Goal: Task Accomplishment & Management: Use online tool/utility

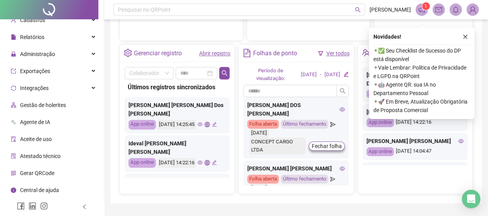
scroll to position [293, 0]
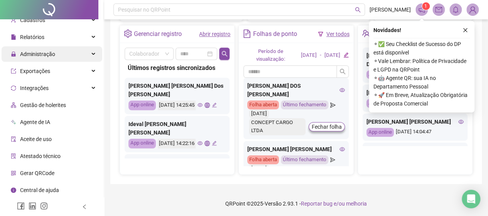
click at [46, 56] on span "Administração" at bounding box center [37, 54] width 35 height 6
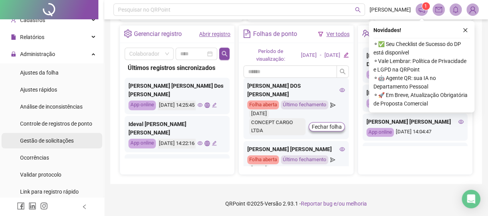
click at [49, 139] on span "Gestão de solicitações" at bounding box center [47, 140] width 54 height 6
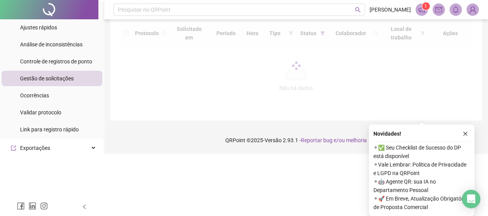
scroll to position [29, 0]
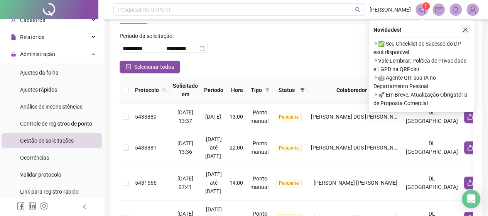
click at [467, 32] on icon "close" at bounding box center [464, 29] width 5 height 5
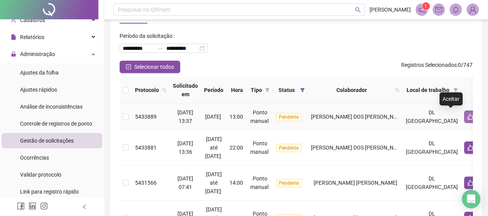
click at [467, 119] on icon "like" at bounding box center [470, 116] width 6 height 6
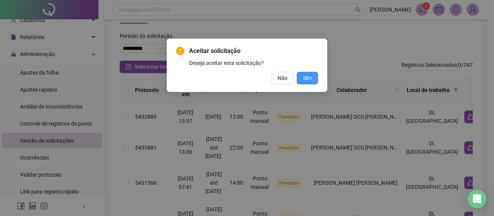
click at [310, 76] on span "Sim" at bounding box center [307, 78] width 9 height 8
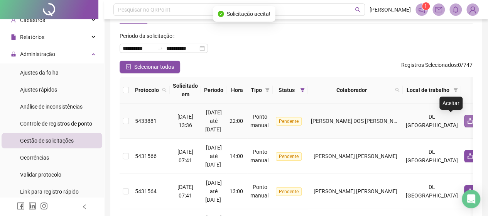
click at [467, 123] on icon "like" at bounding box center [469, 121] width 5 height 6
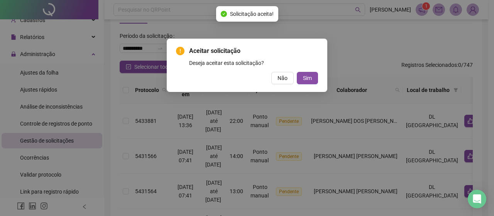
click at [315, 69] on div "Aceitar solicitação Deseja aceitar esta solicitação? Não Sim" at bounding box center [247, 65] width 142 height 38
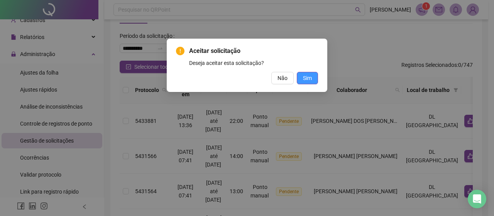
click at [308, 79] on span "Sim" at bounding box center [307, 78] width 9 height 8
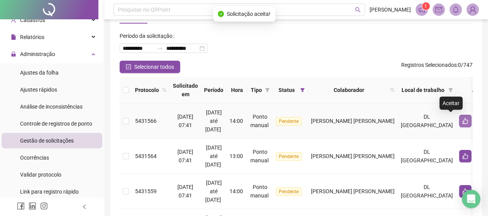
click at [462, 119] on icon "like" at bounding box center [464, 121] width 5 height 6
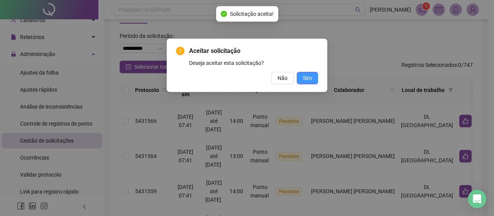
click at [311, 79] on span "Sim" at bounding box center [307, 78] width 9 height 8
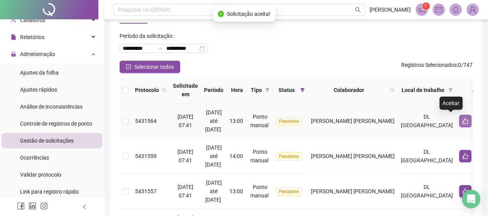
click at [462, 119] on icon "like" at bounding box center [465, 121] width 6 height 6
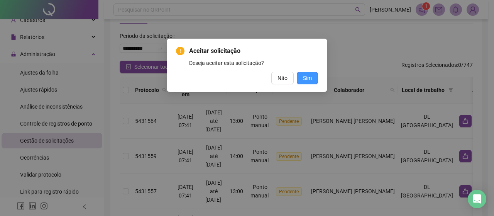
click at [315, 81] on button "Sim" at bounding box center [307, 78] width 21 height 12
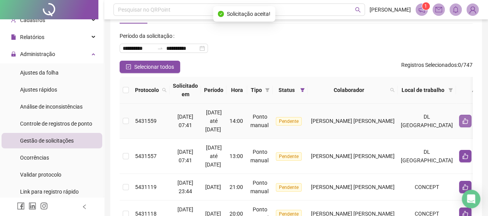
click at [462, 119] on icon "like" at bounding box center [464, 121] width 5 height 6
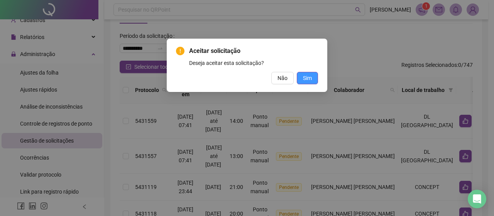
click at [314, 81] on button "Sim" at bounding box center [307, 78] width 21 height 12
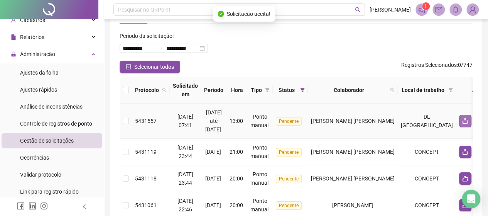
click at [462, 120] on icon "like" at bounding box center [464, 121] width 5 height 6
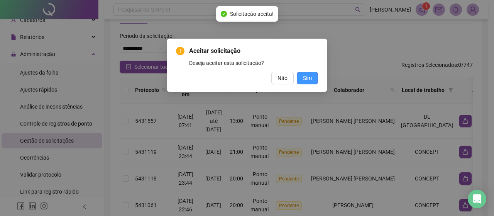
click at [308, 74] on span "Sim" at bounding box center [307, 78] width 9 height 8
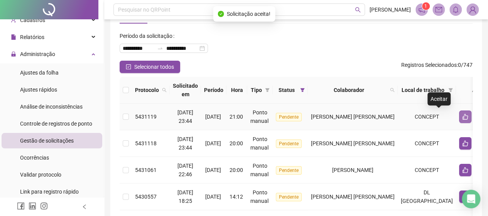
click at [462, 116] on icon "like" at bounding box center [465, 116] width 6 height 6
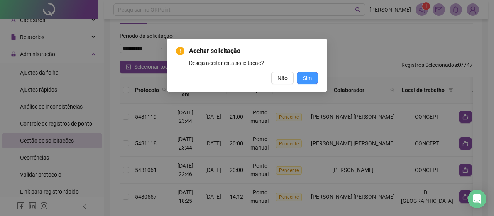
click at [306, 79] on span "Sim" at bounding box center [307, 78] width 9 height 8
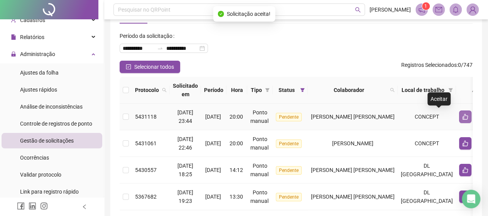
click at [462, 116] on icon "like" at bounding box center [465, 116] width 6 height 6
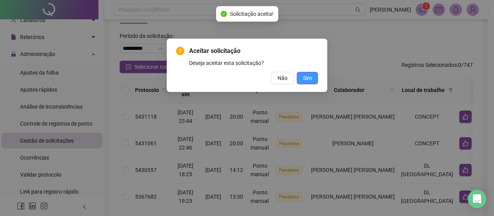
click at [302, 83] on button "Sim" at bounding box center [307, 78] width 21 height 12
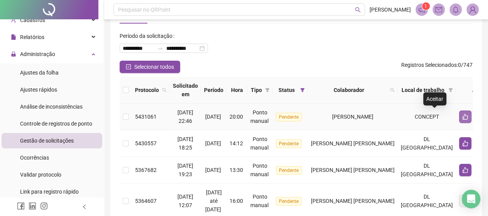
click at [462, 118] on icon "like" at bounding box center [465, 116] width 6 height 6
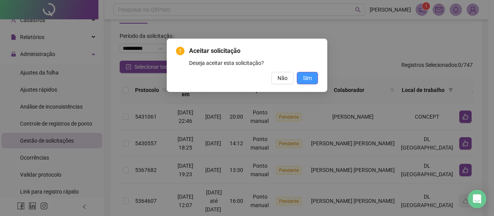
click at [307, 83] on button "Sim" at bounding box center [307, 78] width 21 height 12
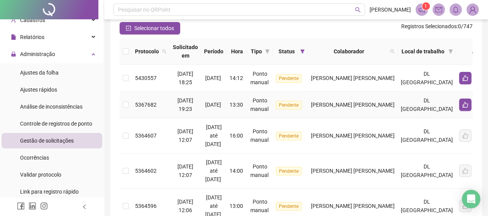
scroll to position [0, 0]
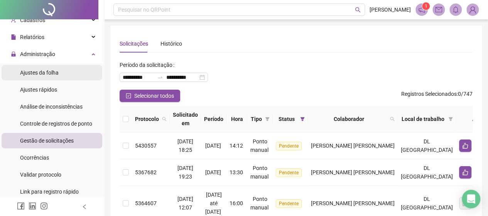
click at [50, 73] on span "Ajustes da folha" at bounding box center [39, 72] width 39 height 6
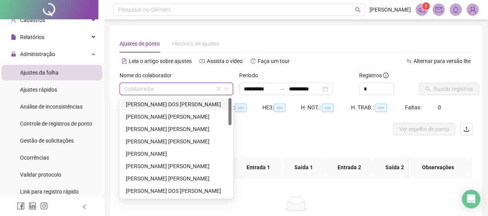
click at [165, 88] on input "search" at bounding box center [172, 89] width 97 height 12
click at [164, 142] on div "[PERSON_NAME] [PERSON_NAME]" at bounding box center [176, 141] width 101 height 8
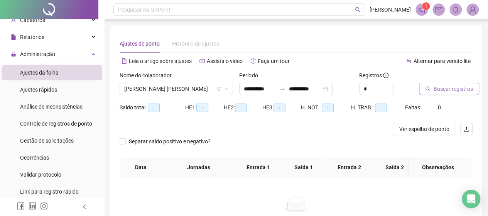
click at [471, 86] on button "Buscar registros" at bounding box center [449, 89] width 60 height 12
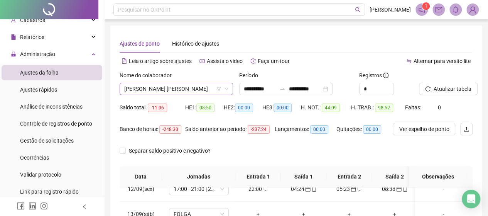
click at [170, 89] on span "[PERSON_NAME] [PERSON_NAME]" at bounding box center [176, 89] width 104 height 12
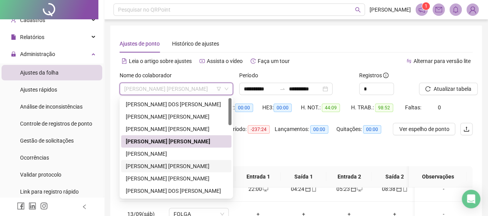
click at [150, 166] on div "[PERSON_NAME] [PERSON_NAME]" at bounding box center [176, 166] width 101 height 8
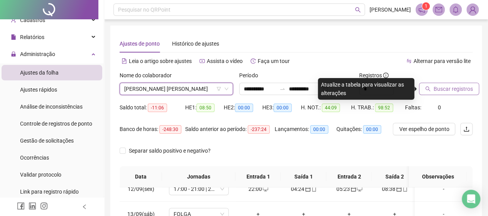
click at [458, 89] on span "Buscar registros" at bounding box center [452, 88] width 39 height 8
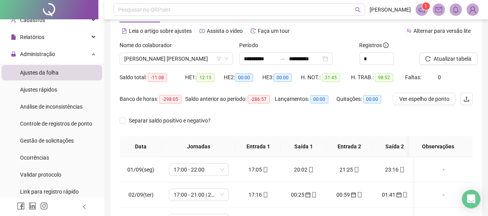
scroll to position [24, 0]
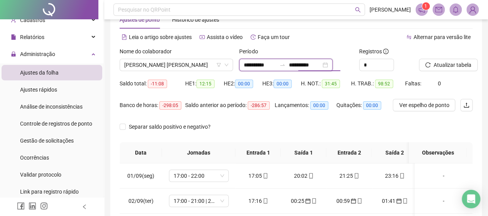
click at [310, 63] on input "**********" at bounding box center [304, 65] width 32 height 8
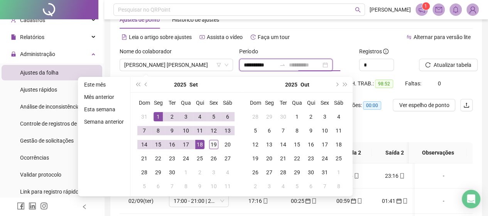
type input "**********"
click at [215, 142] on div "19" at bounding box center [213, 144] width 9 height 9
type input "**********"
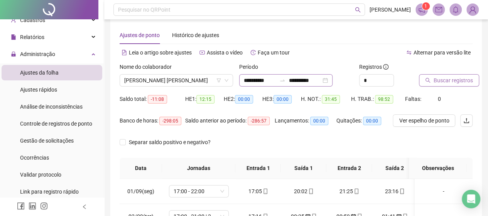
scroll to position [0, 0]
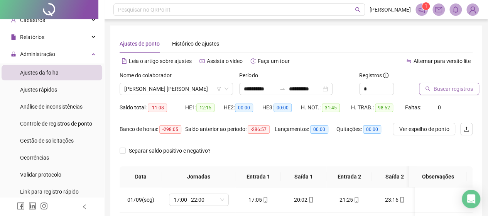
click at [446, 88] on span "Buscar registros" at bounding box center [452, 88] width 39 height 8
click at [141, 86] on span "[PERSON_NAME] [PERSON_NAME]" at bounding box center [176, 89] width 104 height 12
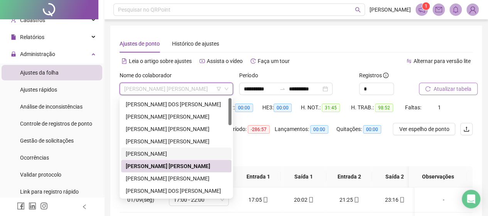
scroll to position [77, 0]
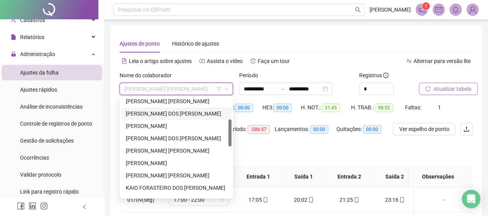
click at [157, 115] on div "[PERSON_NAME] DOS [PERSON_NAME]" at bounding box center [176, 113] width 101 height 8
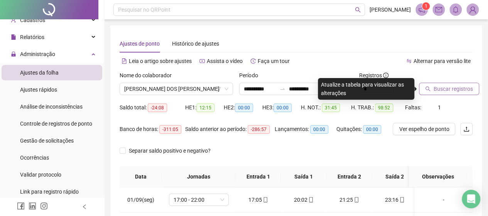
click at [461, 87] on span "Buscar registros" at bounding box center [452, 88] width 39 height 8
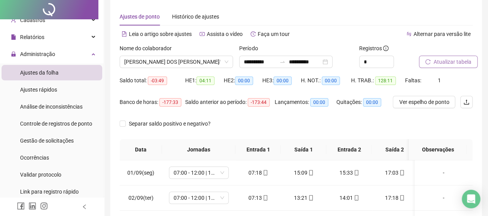
scroll to position [0, 0]
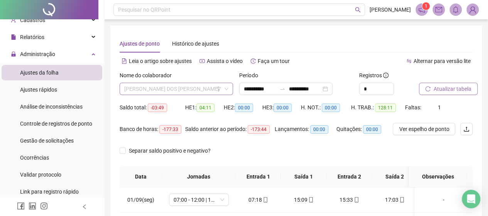
click at [181, 88] on span "[PERSON_NAME] DOS [PERSON_NAME]" at bounding box center [176, 89] width 104 height 12
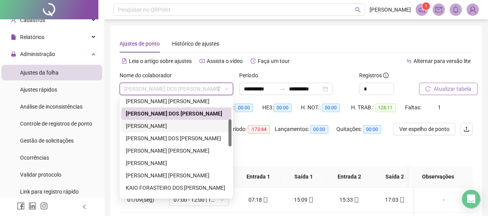
click at [169, 125] on div "[PERSON_NAME]" at bounding box center [176, 125] width 101 height 8
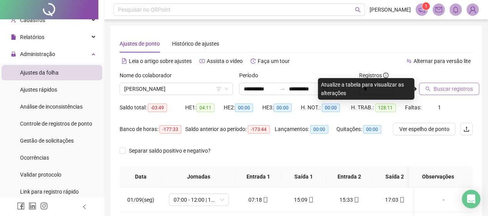
click at [437, 85] on span "Buscar registros" at bounding box center [452, 88] width 39 height 8
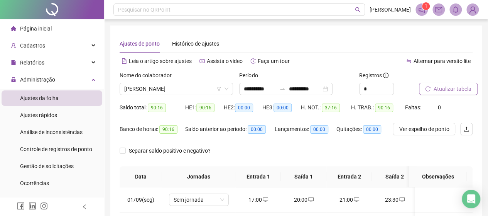
click at [170, 81] on div "Nome do colaborador" at bounding box center [176, 77] width 113 height 12
click at [170, 94] on span "[PERSON_NAME]" at bounding box center [176, 89] width 104 height 12
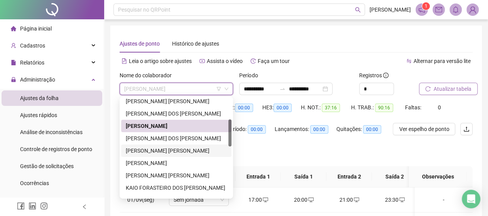
click at [175, 152] on div "[PERSON_NAME] [PERSON_NAME]" at bounding box center [176, 150] width 101 height 8
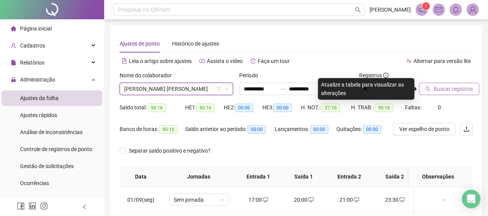
click at [467, 90] on span "Buscar registros" at bounding box center [452, 88] width 39 height 8
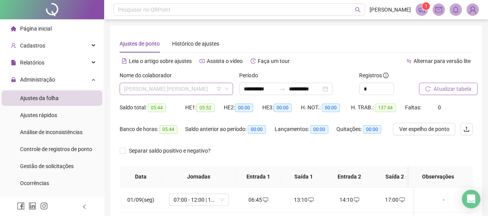
click at [190, 83] on span "[PERSON_NAME] [PERSON_NAME]" at bounding box center [176, 89] width 104 height 12
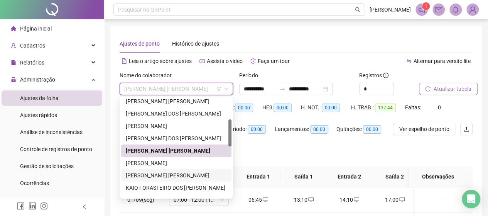
click at [156, 179] on div "[PERSON_NAME] [PERSON_NAME]" at bounding box center [176, 175] width 101 height 8
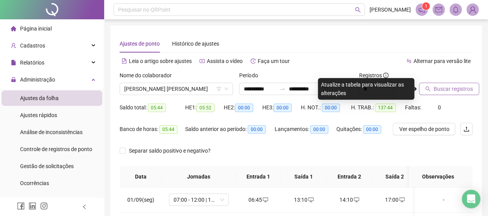
click at [434, 96] on div "Buscar registros" at bounding box center [446, 86] width 60 height 30
click at [438, 91] on span "Buscar registros" at bounding box center [452, 88] width 39 height 8
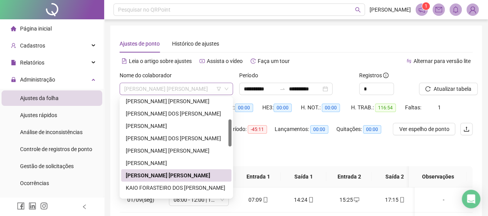
click at [166, 91] on span "[PERSON_NAME] [PERSON_NAME]" at bounding box center [176, 89] width 104 height 12
click at [163, 185] on div "KAIO FORASTEIRO DOS [PERSON_NAME]" at bounding box center [176, 187] width 101 height 8
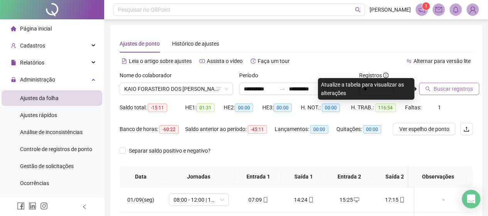
click at [449, 91] on span "Buscar registros" at bounding box center [452, 88] width 39 height 8
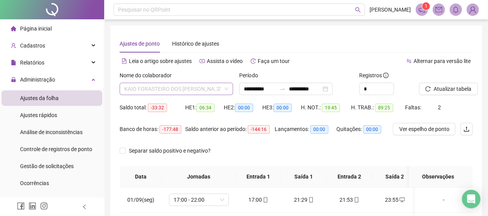
click at [178, 84] on span "KAIO FORASTEIRO DOS [PERSON_NAME]" at bounding box center [176, 89] width 104 height 12
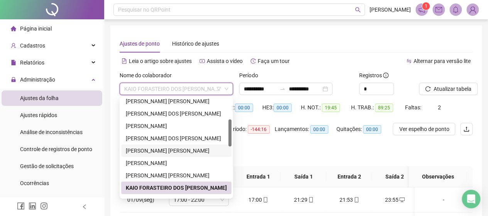
scroll to position [154, 0]
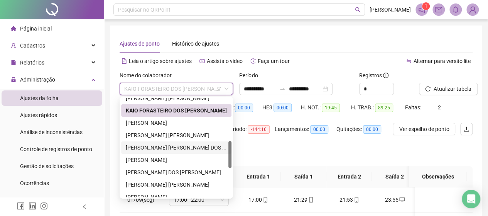
click at [175, 151] on div "[PERSON_NAME] [PERSON_NAME] DOS [PERSON_NAME]" at bounding box center [176, 147] width 101 height 8
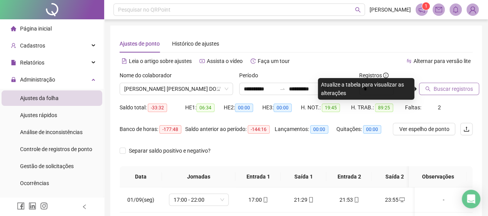
click at [454, 92] on span "Buscar registros" at bounding box center [452, 88] width 39 height 8
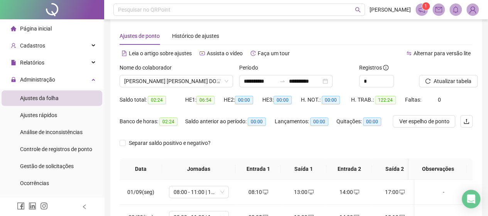
scroll to position [0, 0]
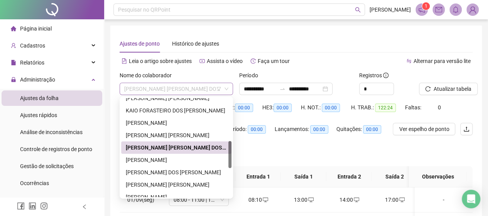
click at [195, 88] on span "[PERSON_NAME] [PERSON_NAME] DOS [PERSON_NAME]" at bounding box center [176, 89] width 104 height 12
click at [160, 170] on div "[PERSON_NAME] DOS [PERSON_NAME]" at bounding box center [176, 172] width 101 height 8
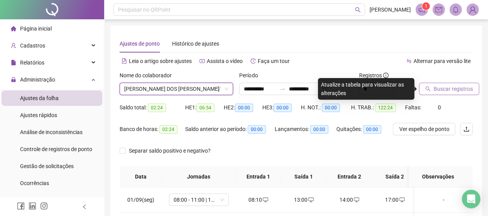
click at [460, 88] on span "Buscar registros" at bounding box center [452, 88] width 39 height 8
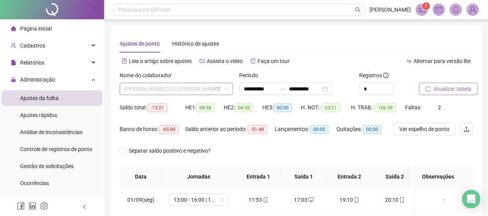
click at [181, 93] on span "[PERSON_NAME] DOS [PERSON_NAME]" at bounding box center [176, 89] width 104 height 12
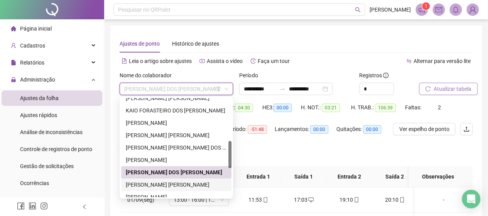
click at [173, 182] on div "[PERSON_NAME] [PERSON_NAME]" at bounding box center [176, 184] width 101 height 8
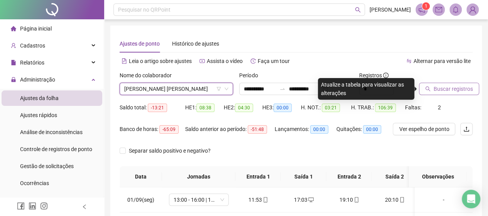
click at [440, 94] on button "Buscar registros" at bounding box center [449, 89] width 60 height 12
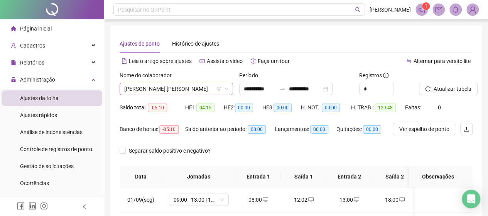
click at [171, 89] on span "[PERSON_NAME] [PERSON_NAME]" at bounding box center [176, 89] width 104 height 12
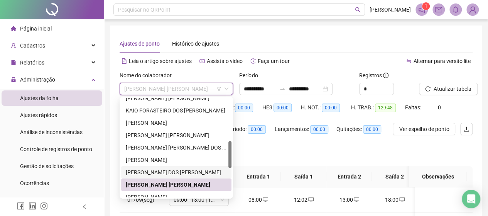
scroll to position [193, 0]
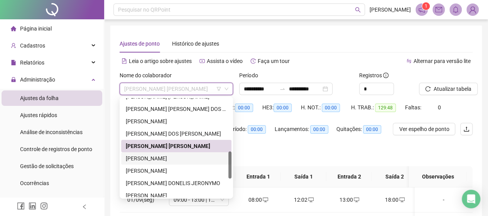
click at [147, 159] on div "[PERSON_NAME]" at bounding box center [176, 158] width 101 height 8
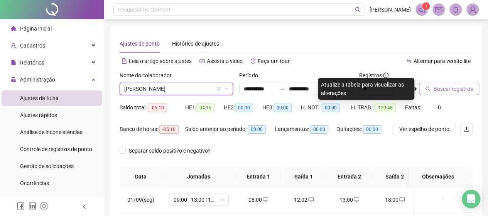
click at [474, 86] on button "Buscar registros" at bounding box center [449, 89] width 60 height 12
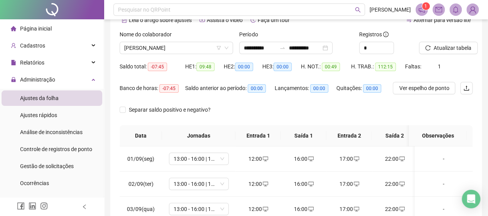
scroll to position [0, 0]
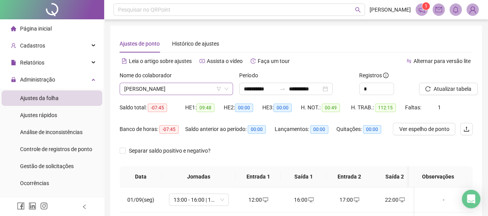
click at [164, 93] on span "[PERSON_NAME]" at bounding box center [176, 89] width 104 height 12
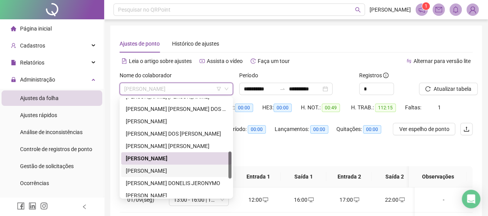
click at [148, 173] on div "[PERSON_NAME]" at bounding box center [176, 170] width 101 height 8
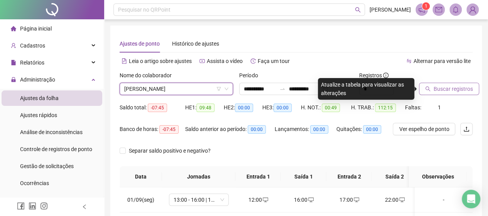
click at [445, 89] on span "Buscar registros" at bounding box center [452, 88] width 39 height 8
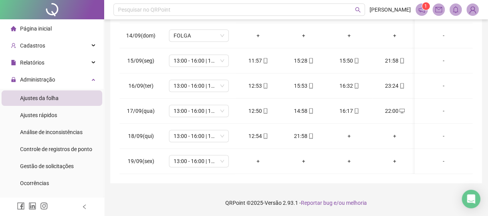
scroll to position [315, 0]
drag, startPoint x: 242, startPoint y: 132, endPoint x: 319, endPoint y: 138, distance: 77.3
click at [319, 138] on tr "18/09(qui) 13:00 - 16:00 | 17:00 - 22:00 12:54 21:58 + + -" at bounding box center [298, 135] width 356 height 25
copy tr "12:54 21:58"
click at [383, 123] on td "+" at bounding box center [395, 135] width 46 height 25
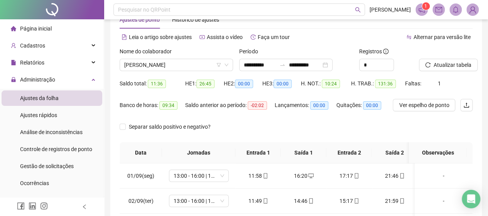
scroll to position [0, 0]
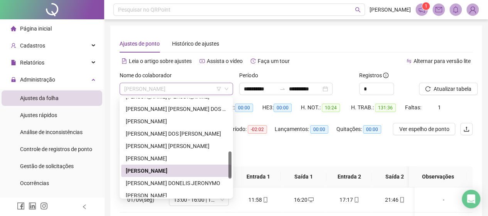
click at [197, 89] on span "[PERSON_NAME]" at bounding box center [176, 89] width 104 height 12
click at [165, 182] on div "[PERSON_NAME] DONELIS JERONYMO" at bounding box center [176, 183] width 101 height 8
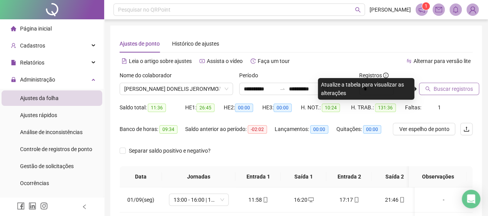
click at [460, 83] on button "Buscar registros" at bounding box center [449, 89] width 60 height 12
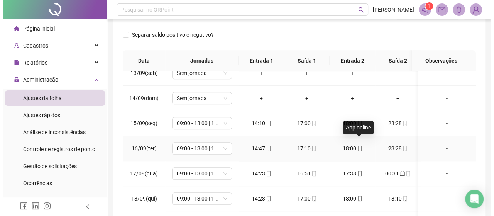
scroll to position [178, 0]
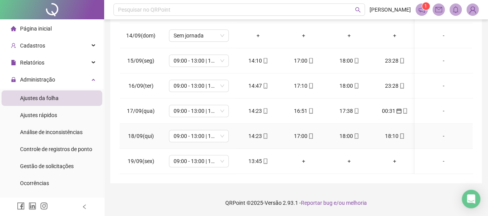
drag, startPoint x: 395, startPoint y: 128, endPoint x: 406, endPoint y: 135, distance: 13.1
click at [406, 135] on td "18:10" at bounding box center [395, 135] width 46 height 25
click at [395, 132] on div "18:10" at bounding box center [394, 136] width 33 height 8
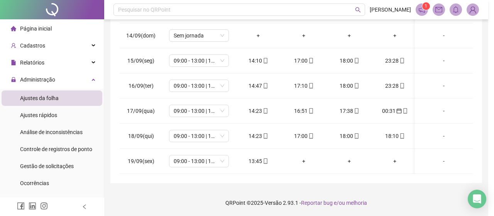
type input "**********"
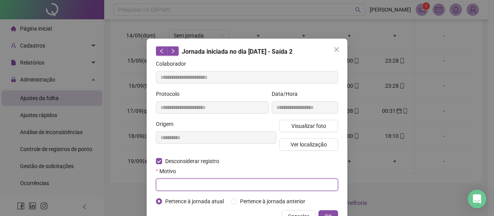
click at [167, 188] on input "text" at bounding box center [247, 184] width 182 height 12
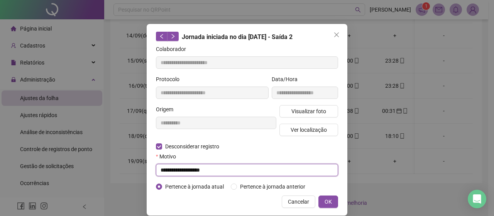
scroll to position [23, 0]
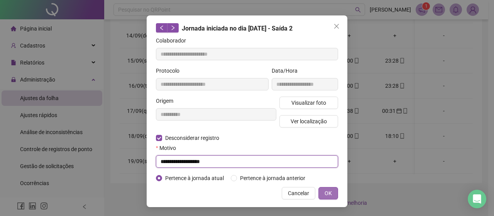
type input "**********"
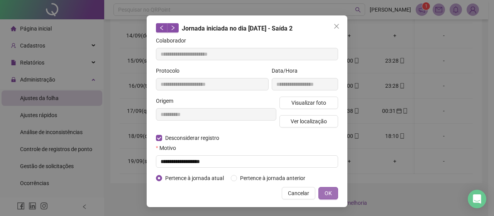
click at [325, 191] on span "OK" at bounding box center [327, 193] width 7 height 8
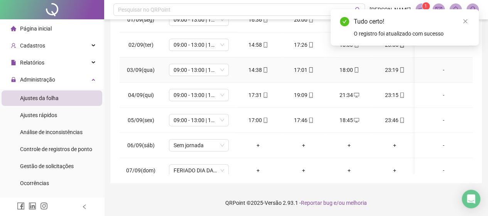
scroll to position [0, 0]
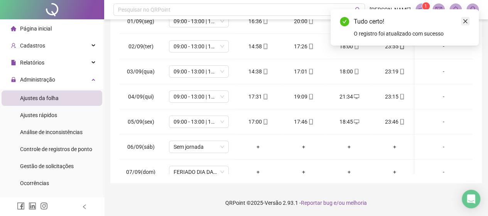
click at [464, 24] on link "Close" at bounding box center [465, 21] width 8 height 8
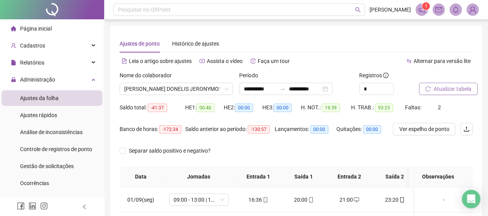
click at [456, 87] on span "Atualizar tabela" at bounding box center [452, 88] width 38 height 8
click at [153, 91] on span "[PERSON_NAME] DONELIS JERONYMO" at bounding box center [176, 89] width 104 height 12
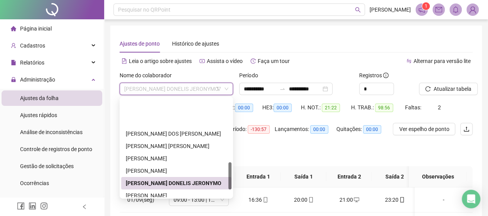
scroll to position [231, 0]
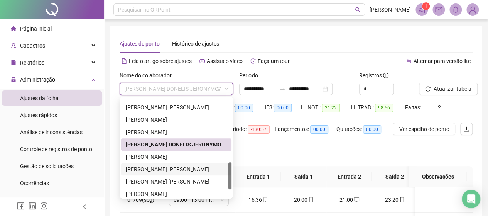
drag, startPoint x: 157, startPoint y: 172, endPoint x: 208, endPoint y: 161, distance: 52.6
click at [157, 172] on div "[PERSON_NAME] [PERSON_NAME]" at bounding box center [176, 169] width 101 height 8
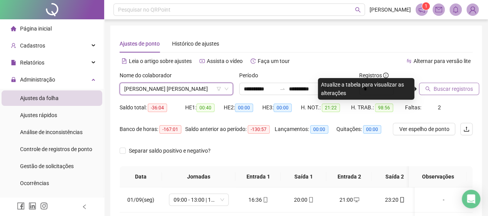
click at [451, 91] on span "Buscar registros" at bounding box center [452, 88] width 39 height 8
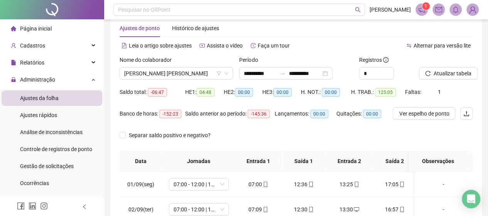
scroll to position [0, 0]
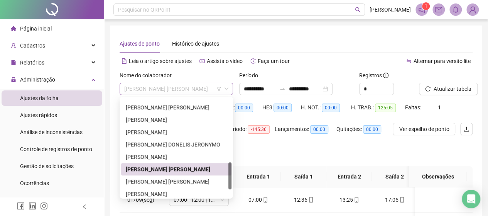
click at [173, 83] on span "[PERSON_NAME] [PERSON_NAME]" at bounding box center [176, 89] width 104 height 12
click at [169, 176] on div "[PERSON_NAME] [PERSON_NAME]" at bounding box center [176, 181] width 110 height 12
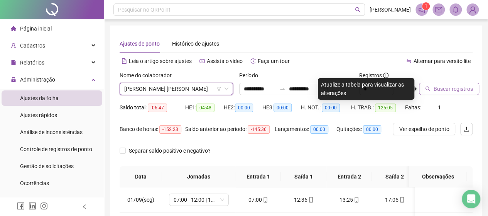
click at [449, 83] on button "Buscar registros" at bounding box center [449, 89] width 60 height 12
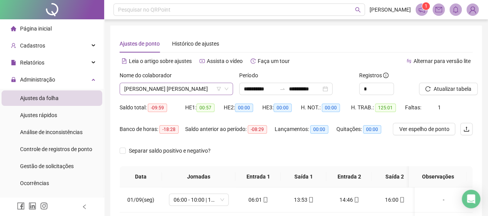
click at [193, 85] on span "[PERSON_NAME] [PERSON_NAME]" at bounding box center [176, 89] width 104 height 12
